Goal: Check status

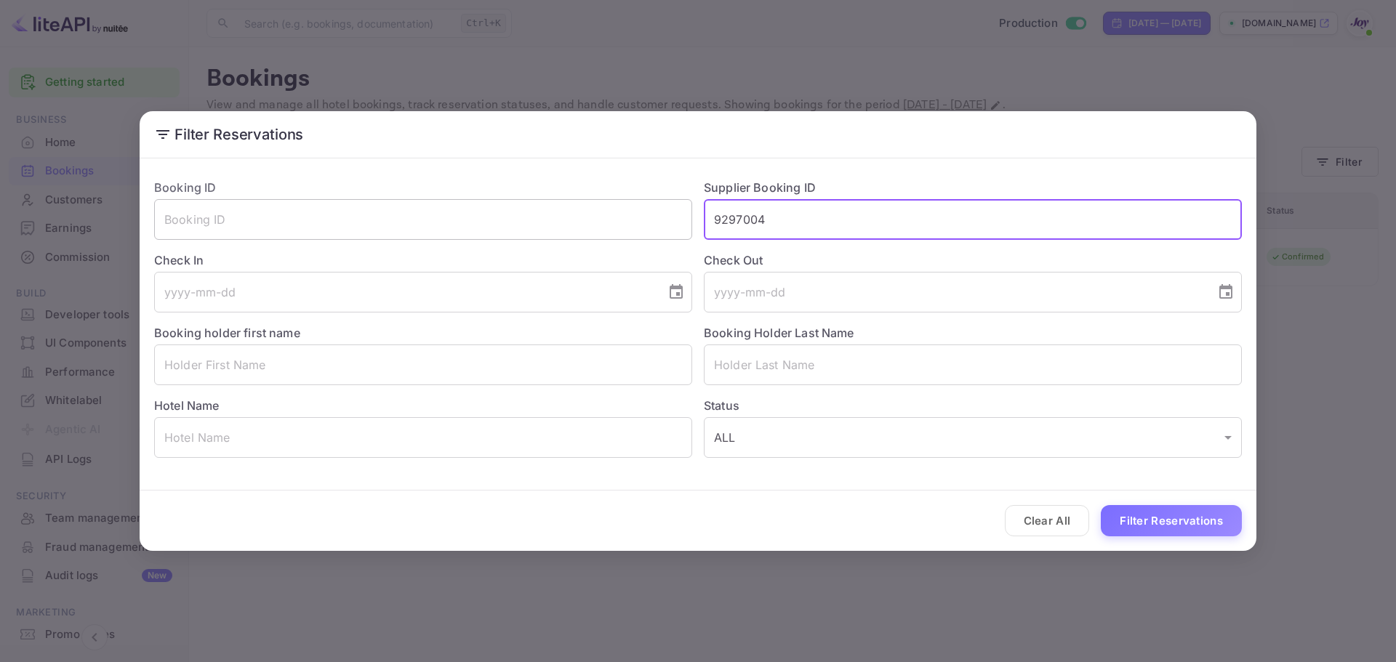
drag, startPoint x: 808, startPoint y: 223, endPoint x: 682, endPoint y: 220, distance: 125.8
click at [684, 215] on div "Booking ID ​ Supplier Booking ID 9297004 ​ Check In ​ Check Out ​ Booking holde…" at bounding box center [691, 312] width 1099 height 291
drag, startPoint x: 1157, startPoint y: 524, endPoint x: 1130, endPoint y: 508, distance: 31.3
click at [1157, 524] on button "Filter Reservations" at bounding box center [1171, 520] width 141 height 31
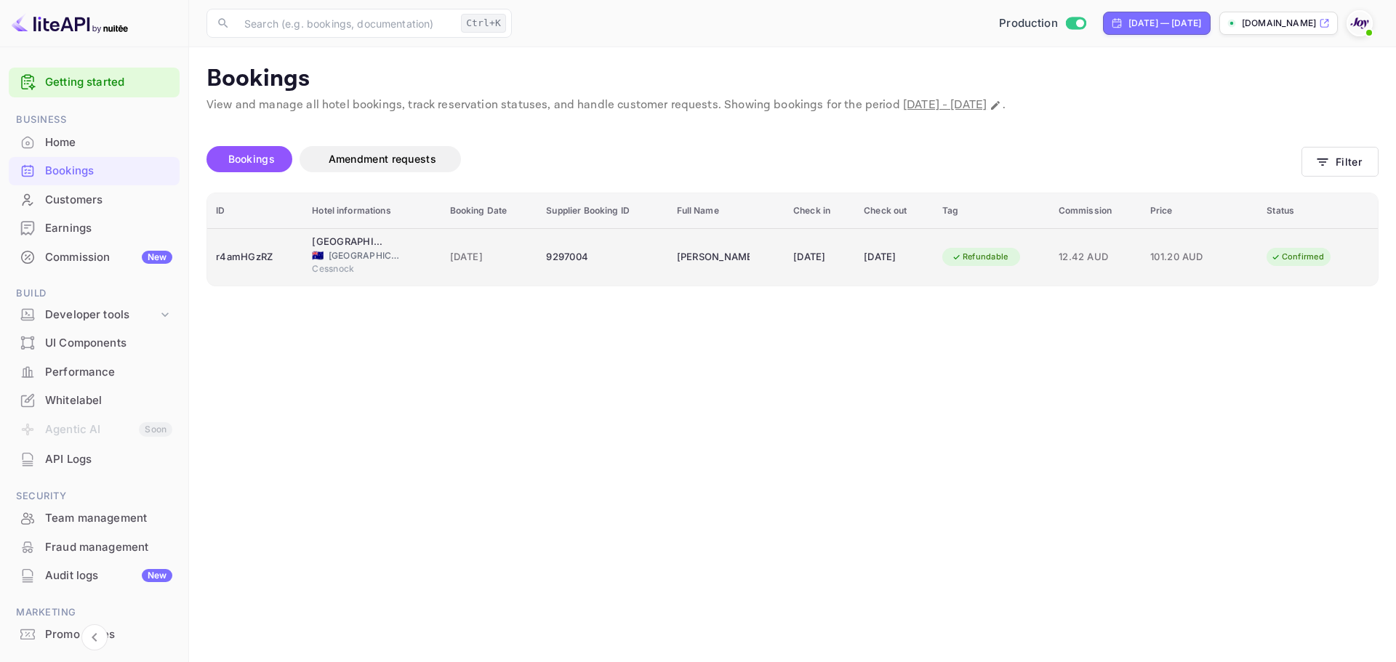
click at [612, 267] on div "9297004" at bounding box center [602, 257] width 113 height 23
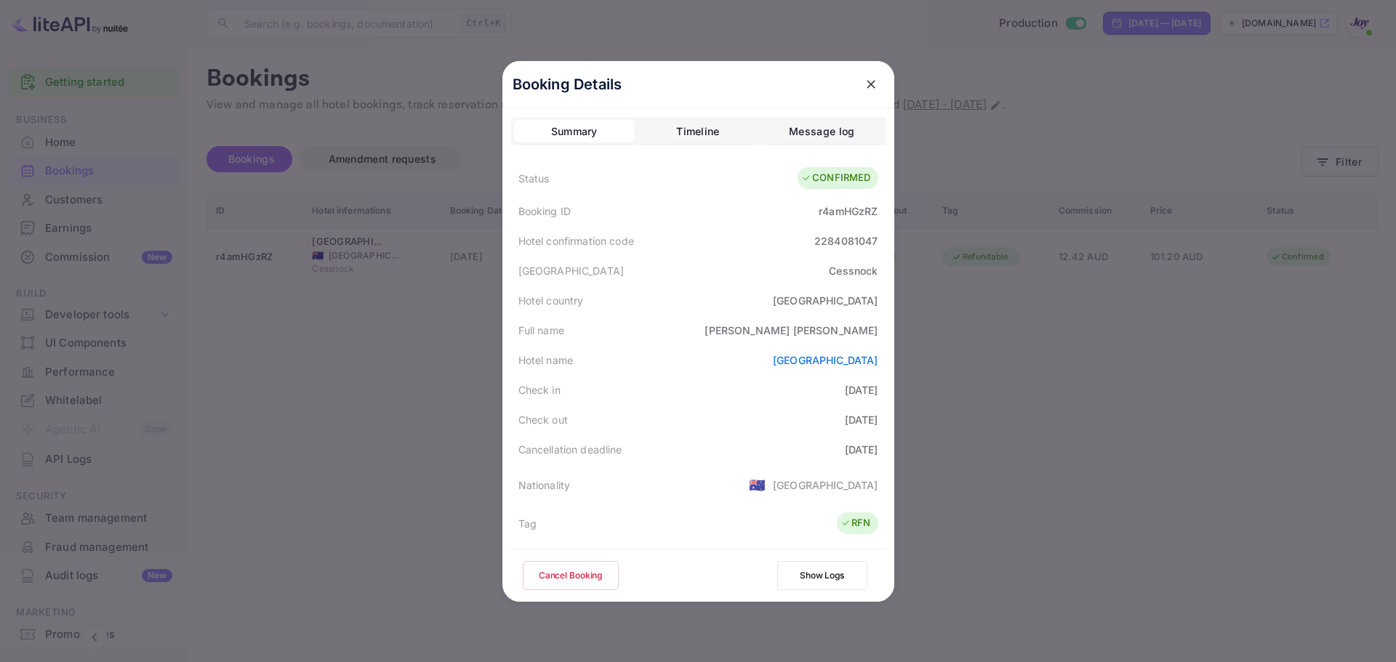
click at [832, 238] on div "2284081047" at bounding box center [846, 240] width 64 height 15
copy div "2284081047"
click at [835, 210] on div "r4amHGzRZ" at bounding box center [848, 211] width 59 height 15
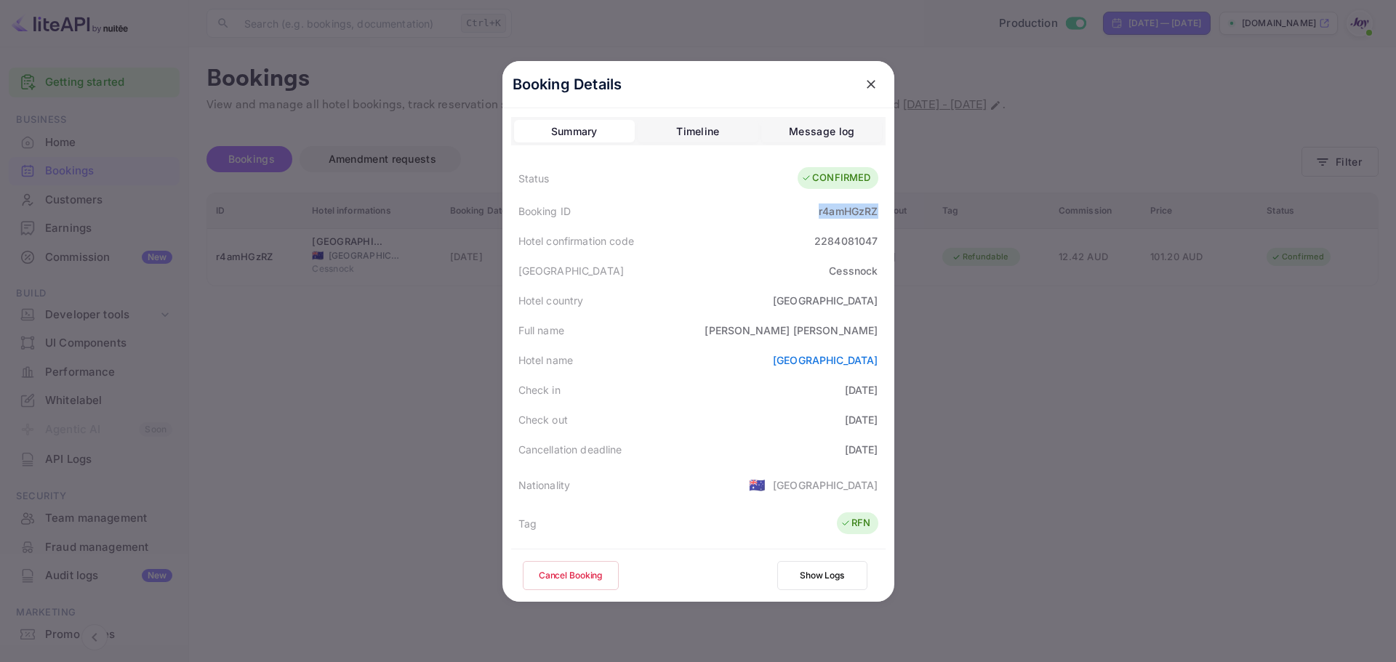
click at [835, 210] on div "r4amHGzRZ" at bounding box center [848, 211] width 59 height 15
copy div "r4amHGzRZ"
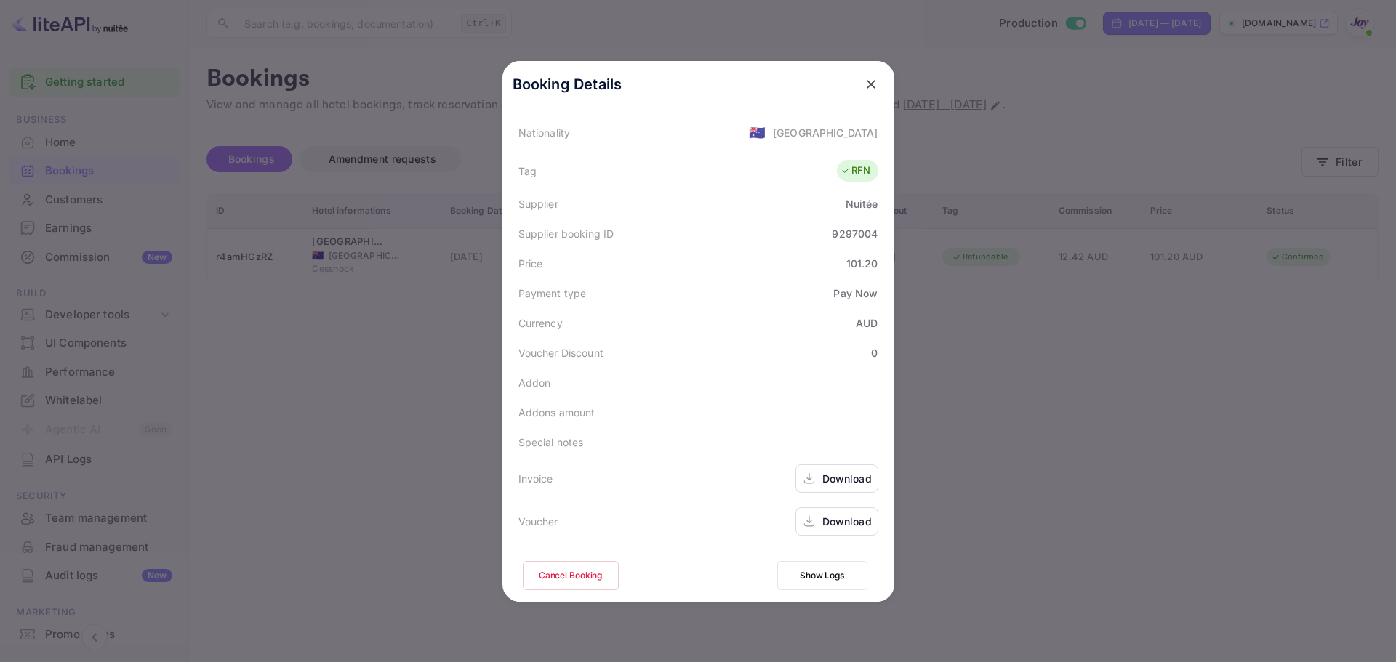
click at [850, 236] on div "9297004" at bounding box center [855, 233] width 46 height 15
copy div "9297004"
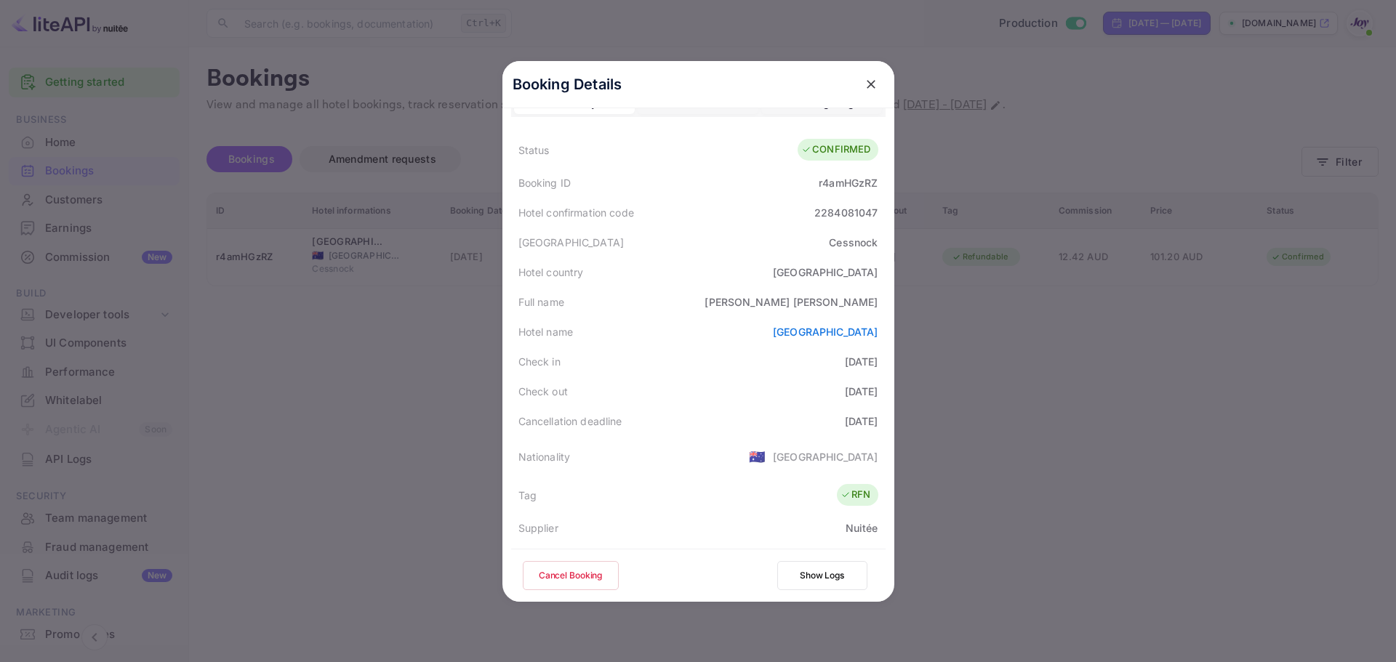
scroll to position [0, 0]
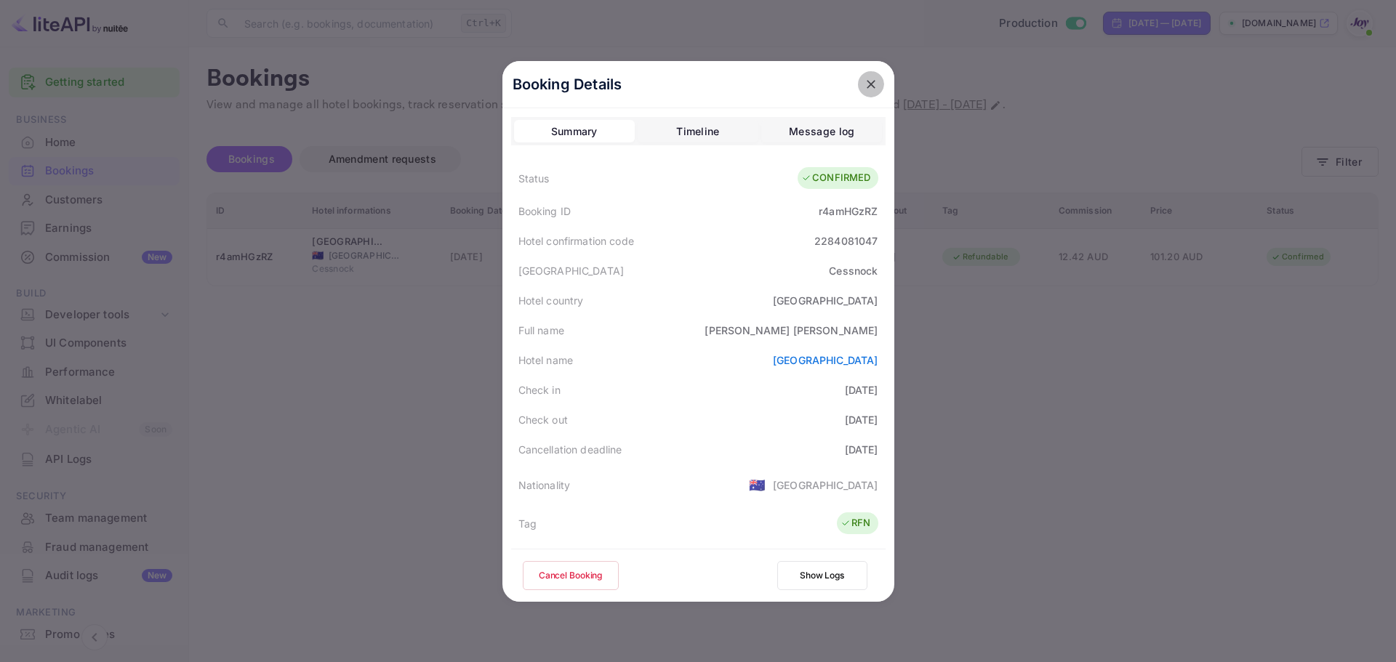
click at [867, 82] on icon "close" at bounding box center [871, 84] width 9 height 9
